Goal: Task Accomplishment & Management: Use online tool/utility

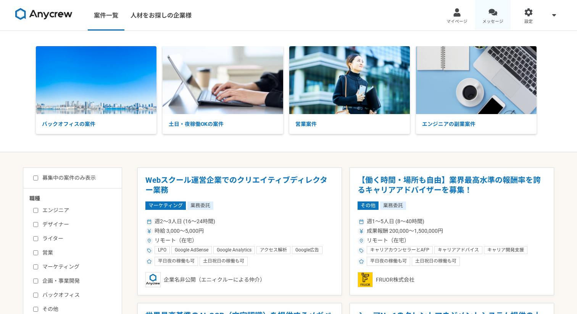
click at [494, 16] on div at bounding box center [492, 12] width 9 height 9
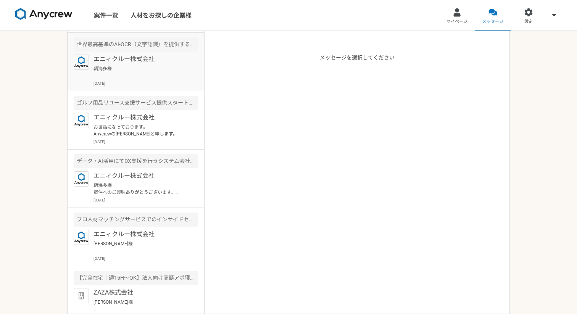
scroll to position [68, 0]
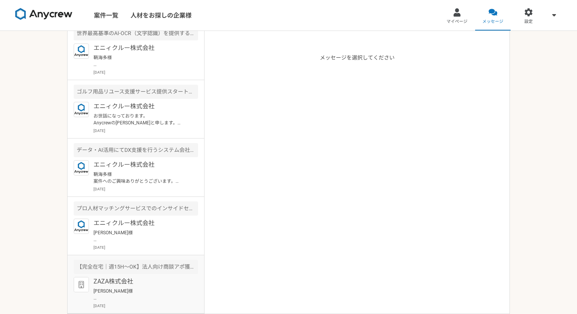
click at [125, 279] on p "ZAZA株式会社" at bounding box center [140, 281] width 94 height 9
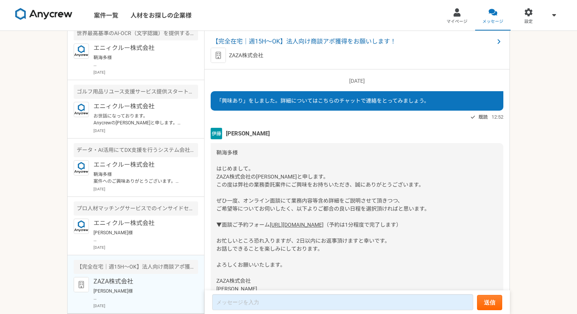
scroll to position [595, 0]
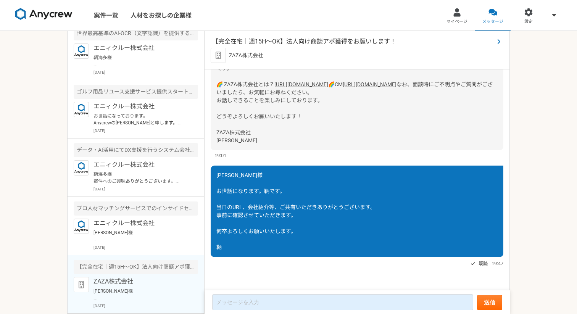
click at [301, 41] on span "【完全在宅｜週15H〜OK】法人向け商談アポ獲得をお願いします！" at bounding box center [353, 41] width 282 height 9
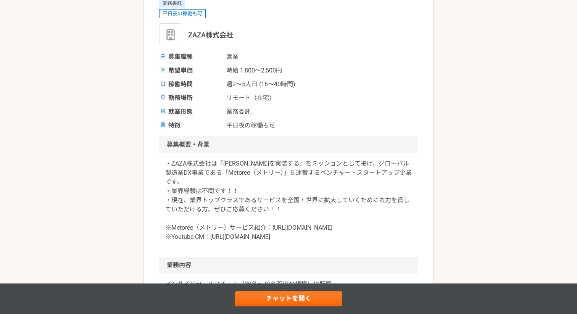
scroll to position [105, 0]
